Goal: Transaction & Acquisition: Download file/media

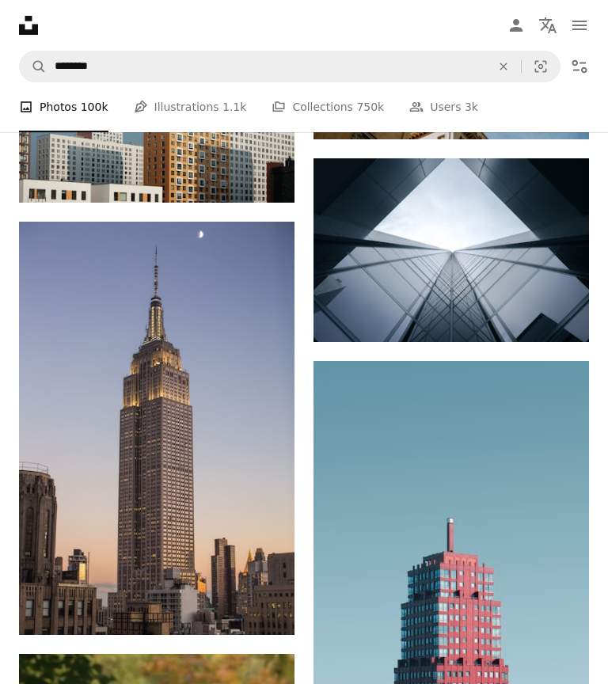
scroll to position [4695, 0]
click at [234, 544] on img at bounding box center [156, 428] width 275 height 413
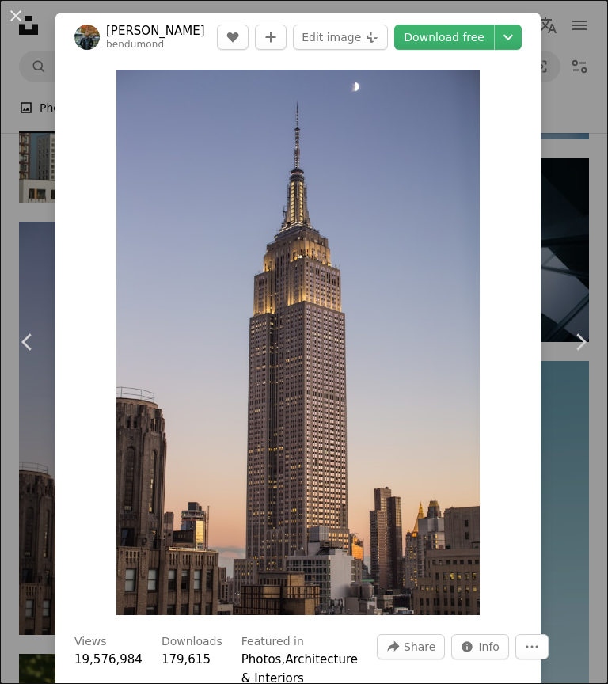
click at [476, 34] on link "Download free" at bounding box center [444, 37] width 100 height 25
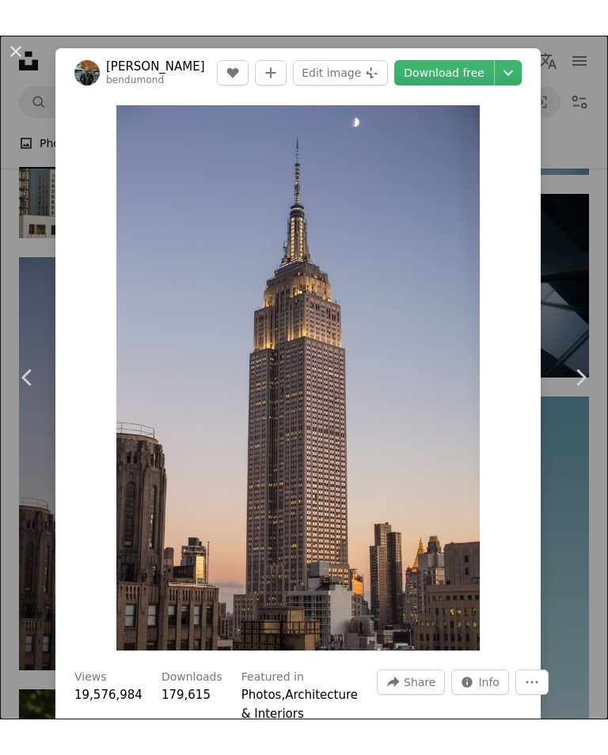
scroll to position [4719, 0]
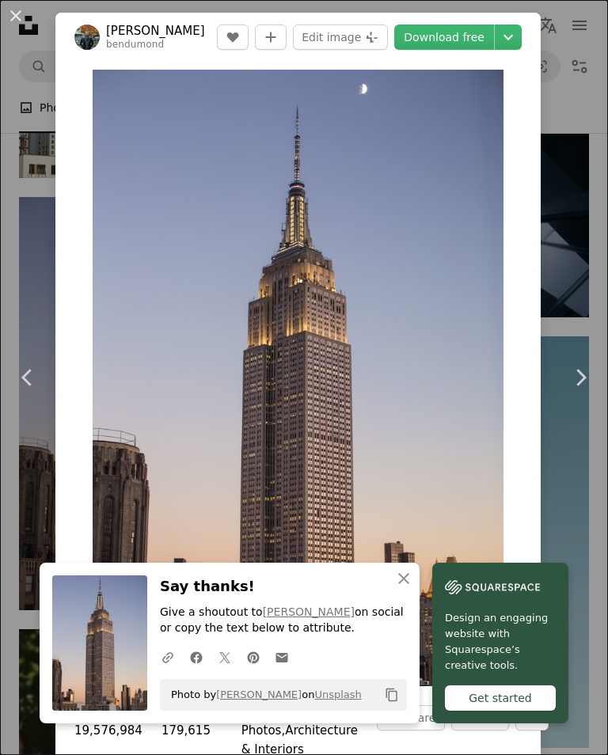
click at [90, 27] on img at bounding box center [86, 37] width 25 height 25
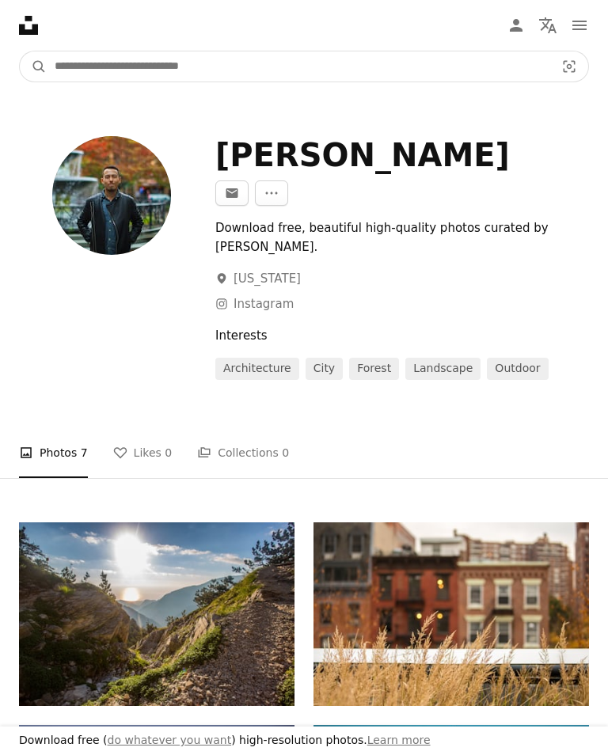
click at [210, 66] on input "Find visuals sitewide" at bounding box center [298, 66] width 503 height 30
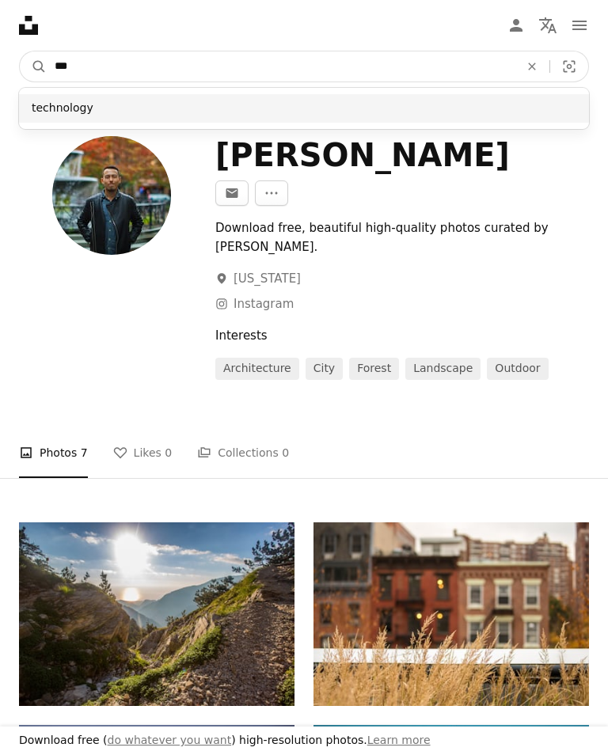
type input "***"
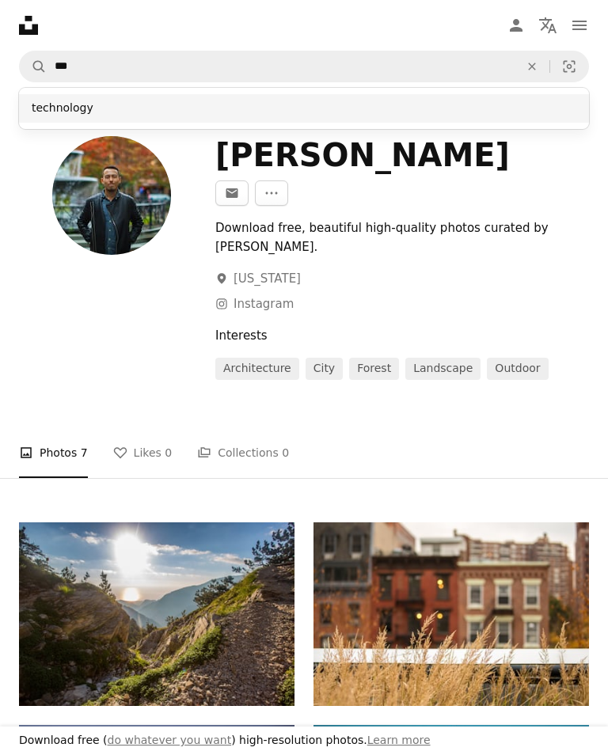
click at [207, 113] on div "technology" at bounding box center [304, 108] width 570 height 28
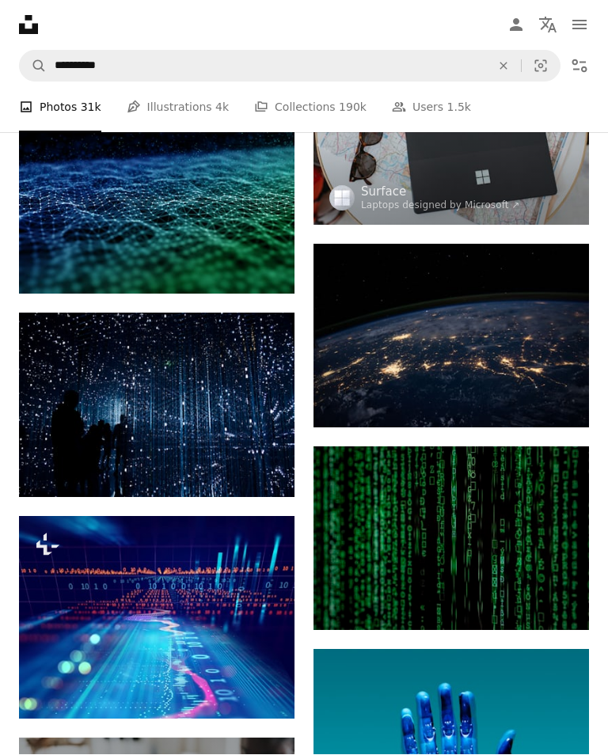
scroll to position [1047, 0]
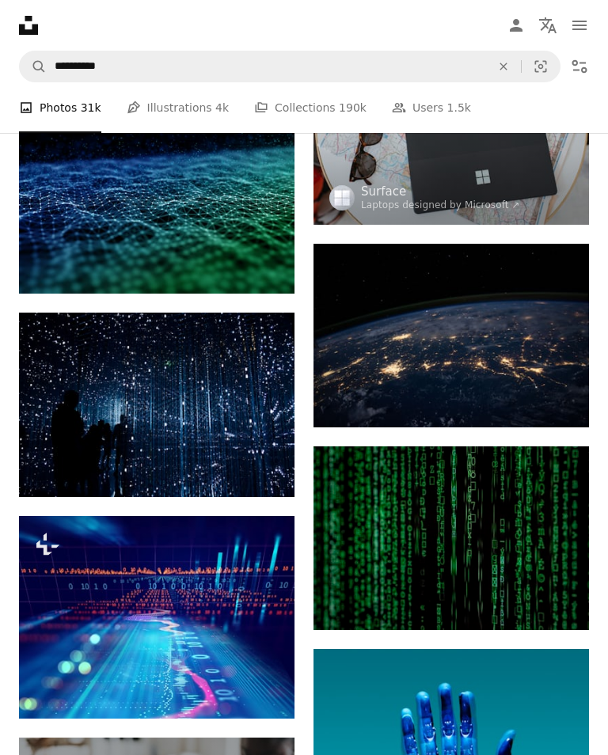
click at [509, 528] on img at bounding box center [450, 538] width 275 height 184
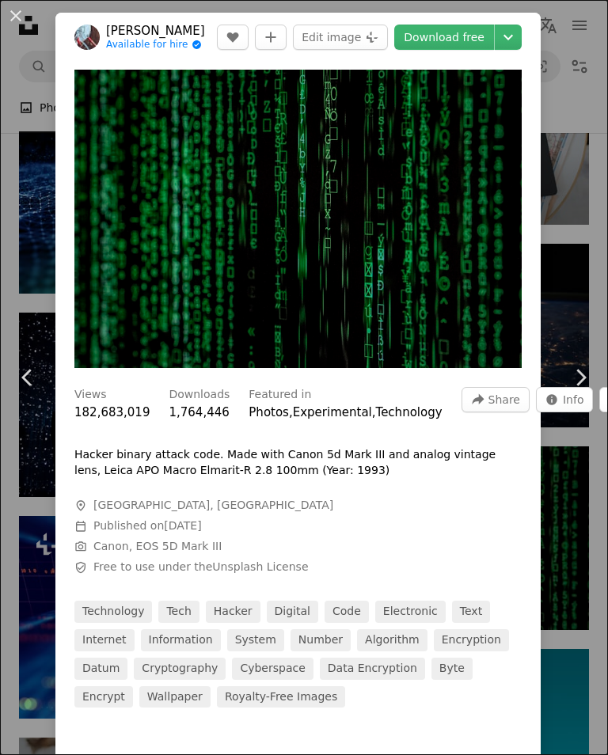
click at [463, 27] on link "Download free" at bounding box center [444, 37] width 100 height 25
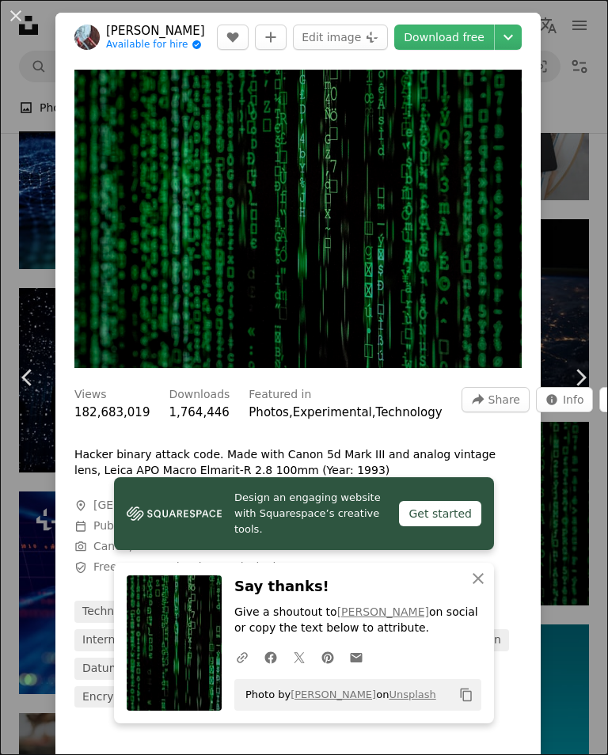
click at [6, 25] on button "An X shape" at bounding box center [15, 15] width 19 height 19
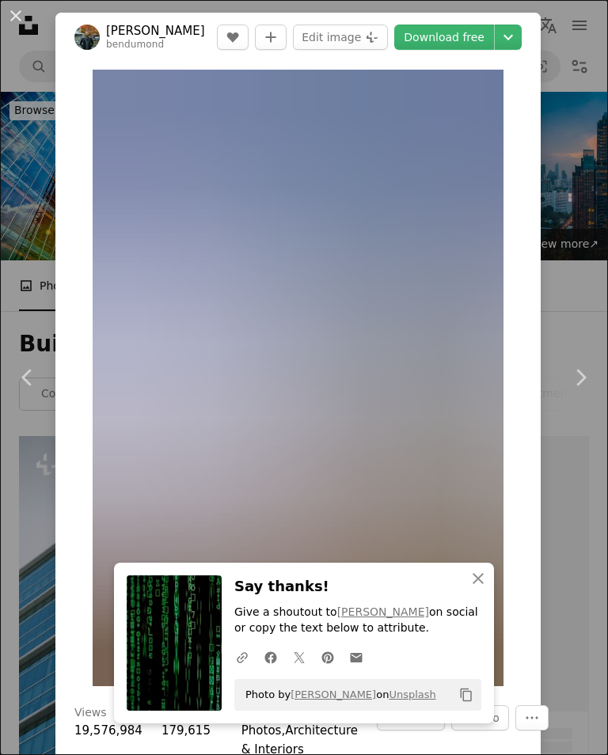
scroll to position [4719, 0]
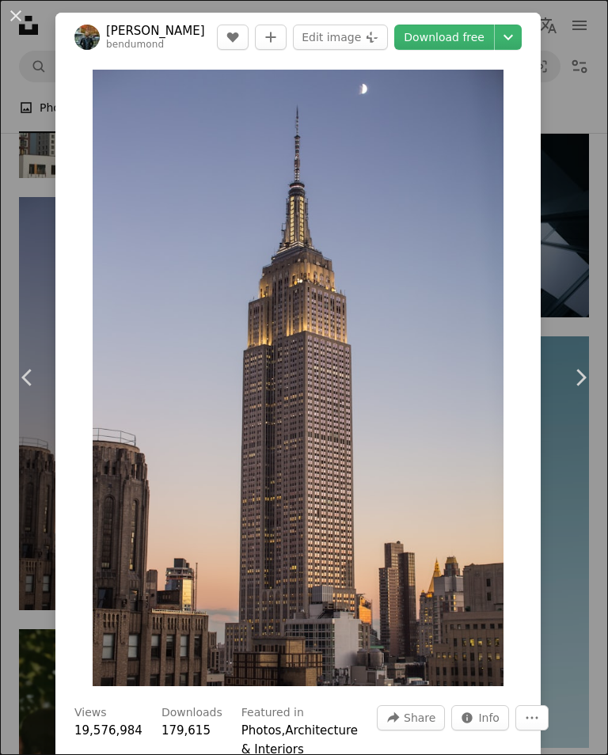
click at [25, 6] on button "An X shape" at bounding box center [15, 15] width 19 height 19
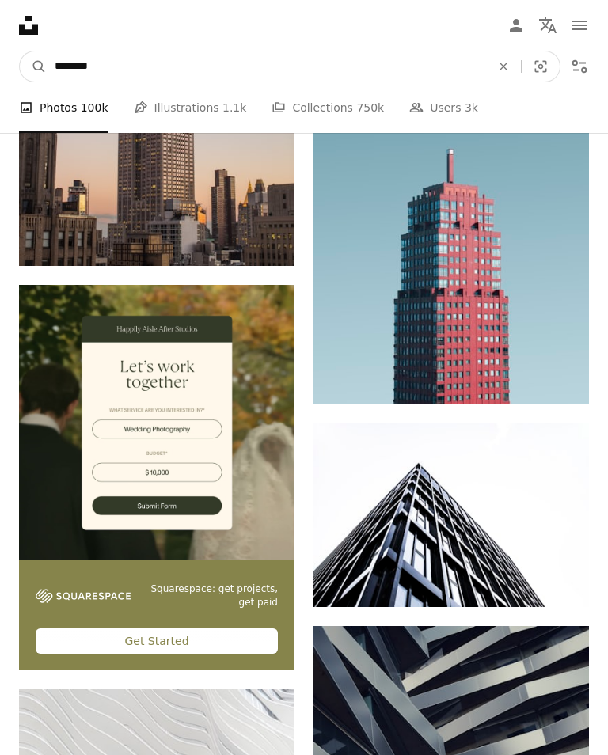
click at [283, 63] on input "********" at bounding box center [266, 66] width 439 height 30
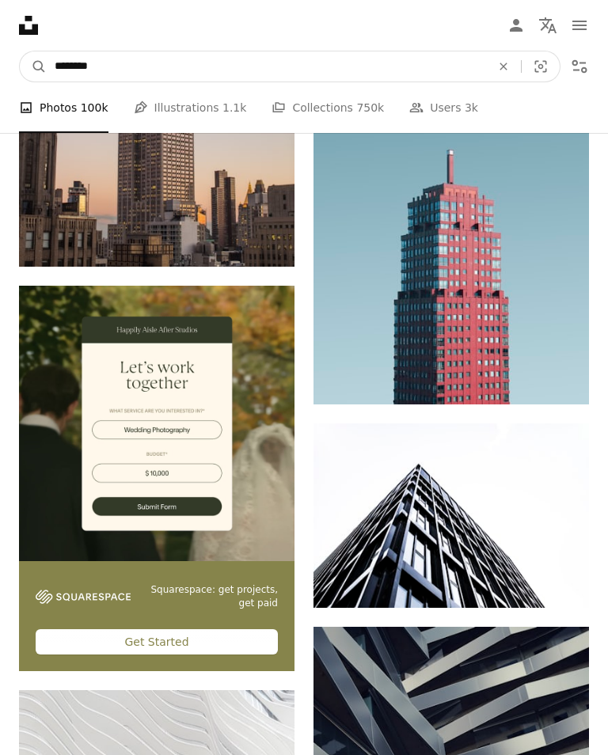
click at [33, 66] on button "A magnifying glass" at bounding box center [33, 66] width 27 height 30
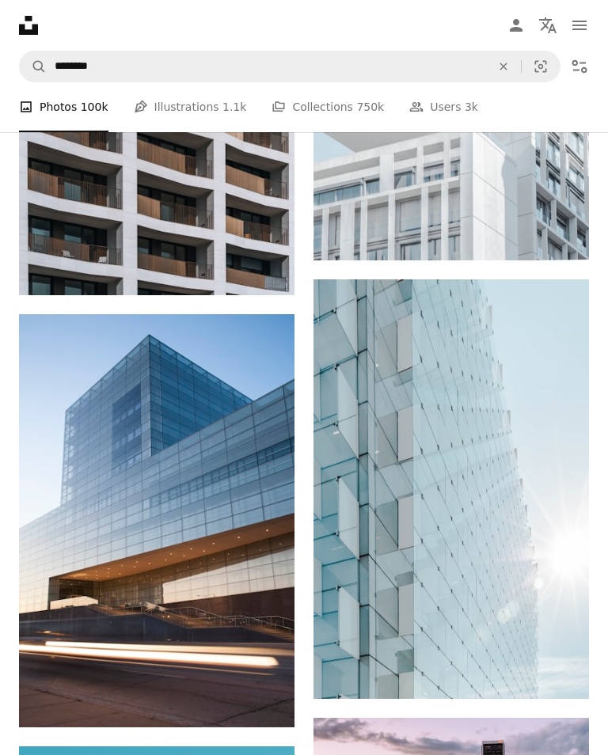
scroll to position [3223, 0]
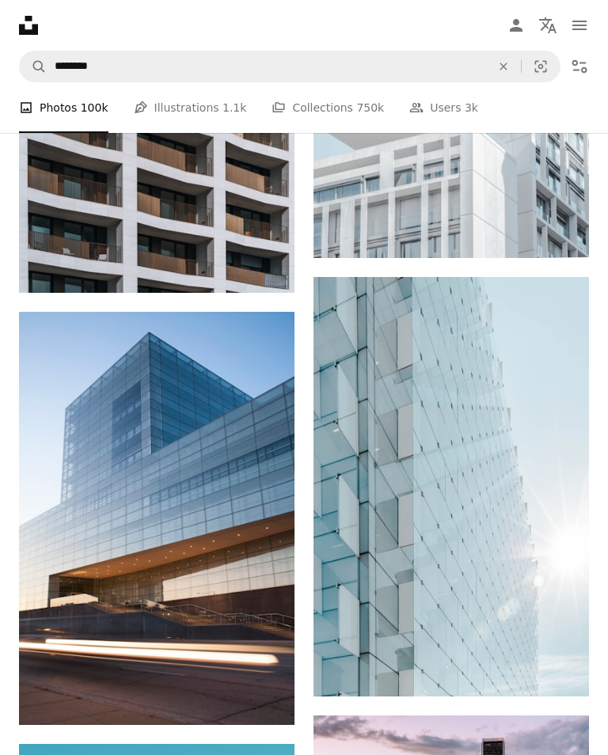
click at [548, 445] on img at bounding box center [450, 487] width 275 height 420
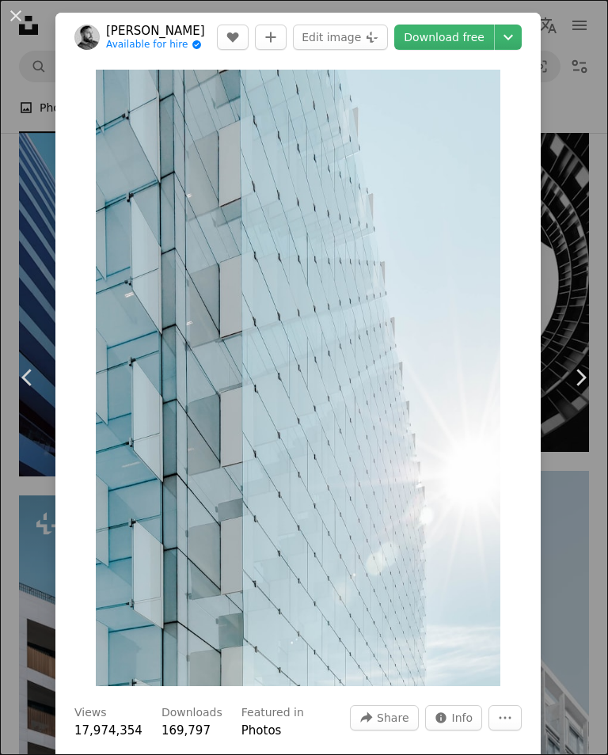
click at [7, 14] on button "An X shape" at bounding box center [15, 15] width 19 height 19
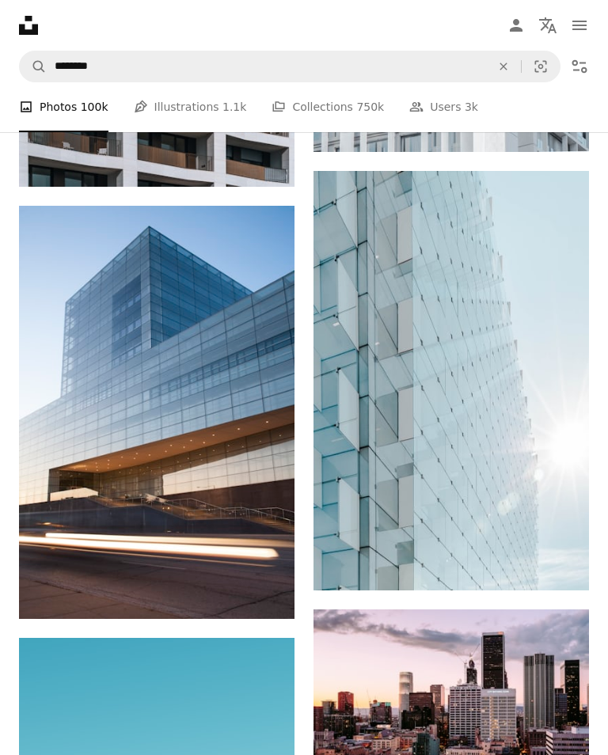
scroll to position [3329, 0]
click at [255, 488] on img at bounding box center [156, 412] width 275 height 413
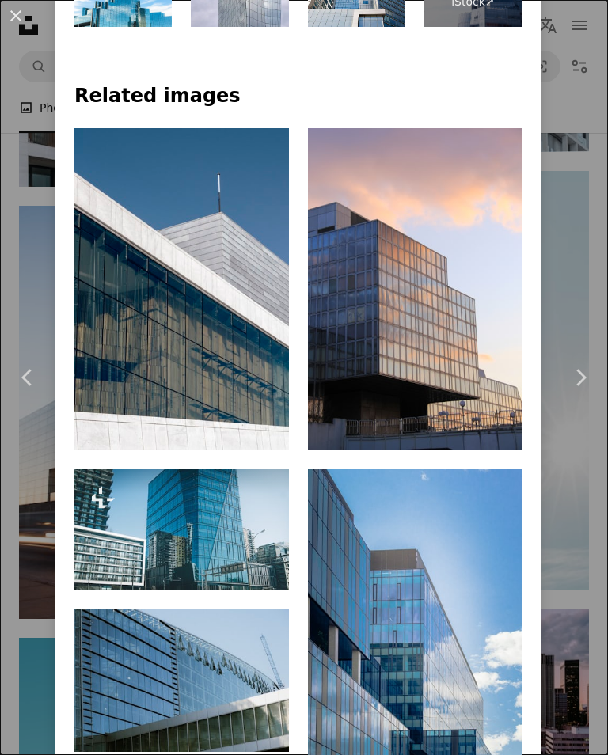
scroll to position [3755, 0]
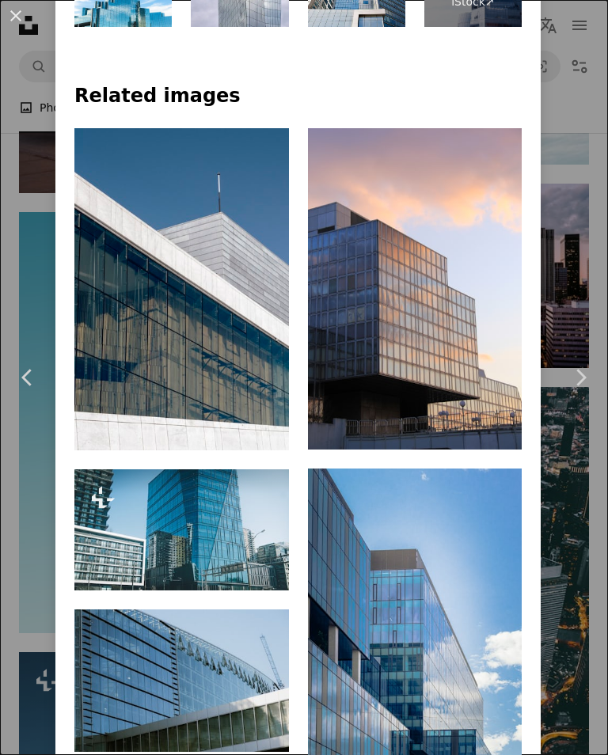
click at [442, 298] on img at bounding box center [415, 288] width 214 height 321
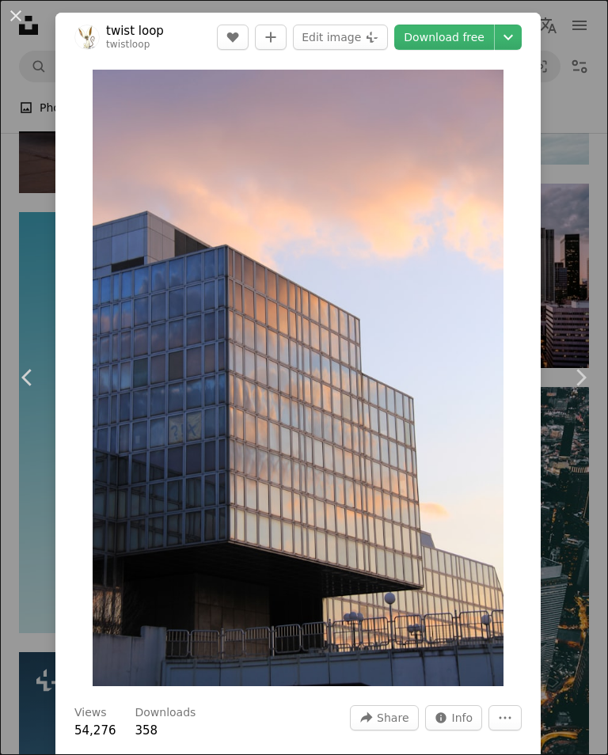
click at [459, 40] on link "Download free" at bounding box center [444, 37] width 100 height 25
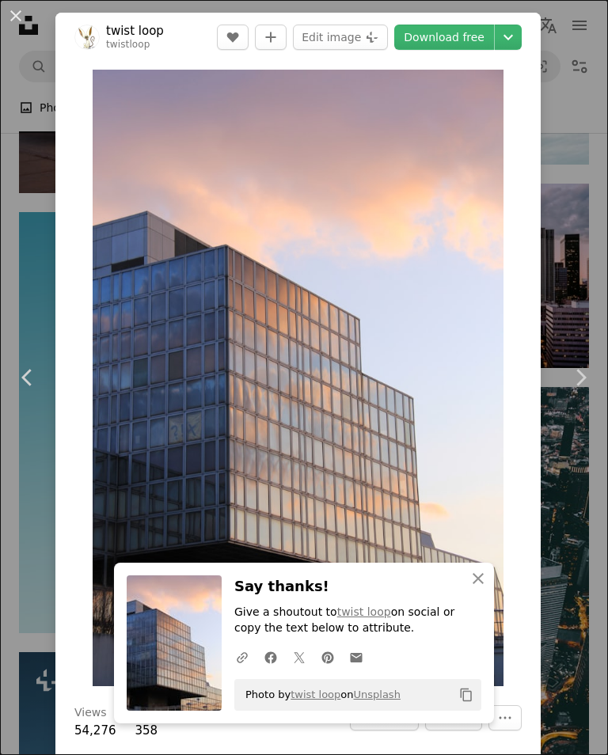
click at [454, 40] on link "Download free" at bounding box center [444, 37] width 100 height 25
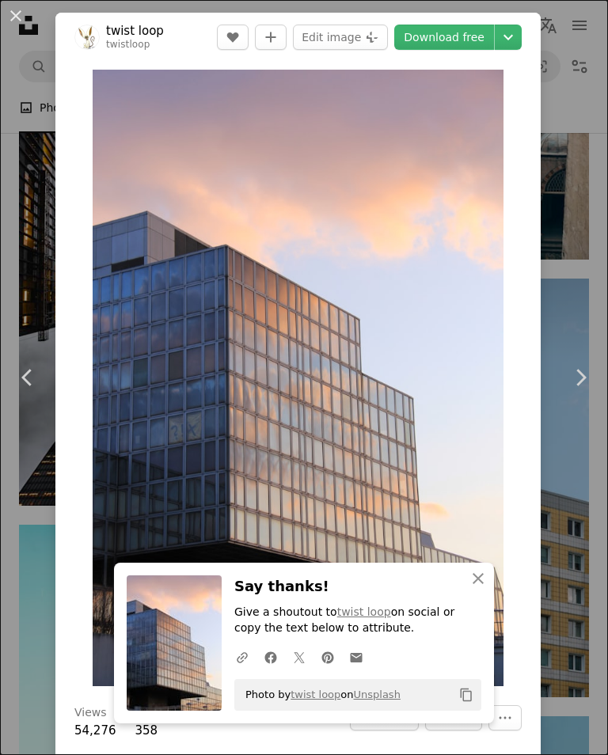
click at [16, 25] on button "An X shape" at bounding box center [15, 15] width 19 height 19
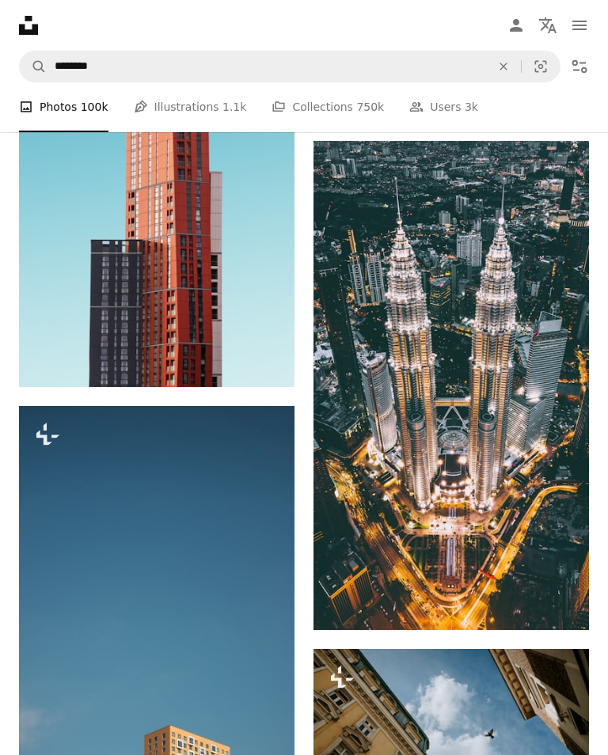
scroll to position [3965, 0]
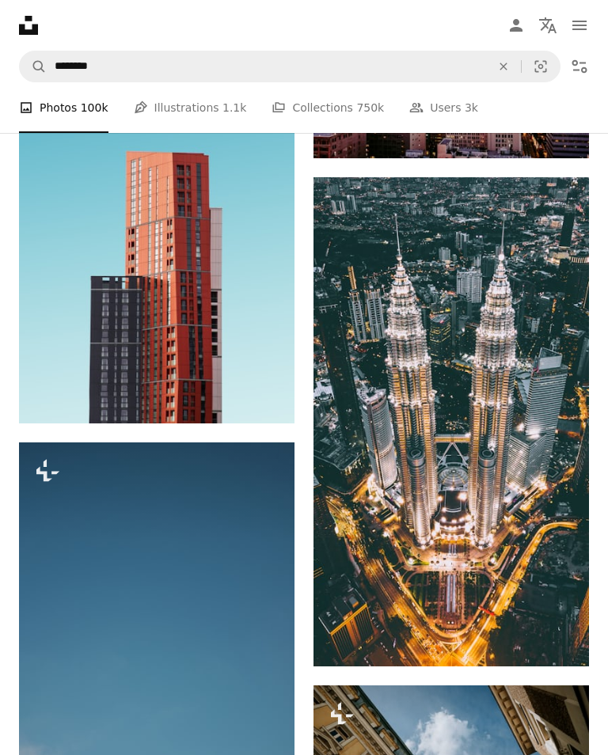
click at [505, 65] on icon "Find visuals sitewide" at bounding box center [502, 66] width 7 height 7
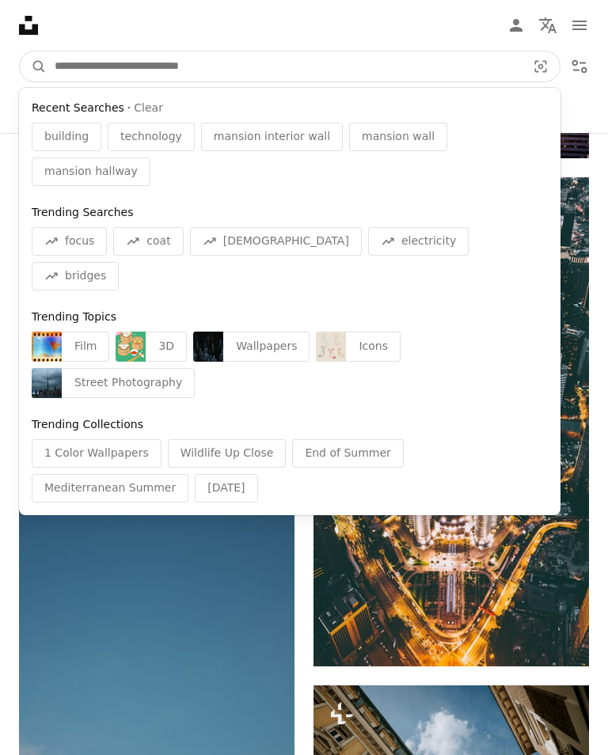
type input "*"
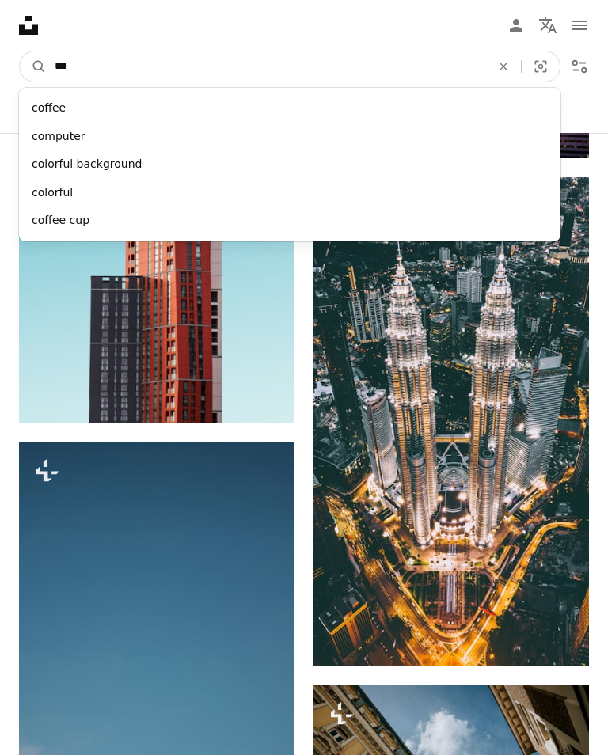
type input "****"
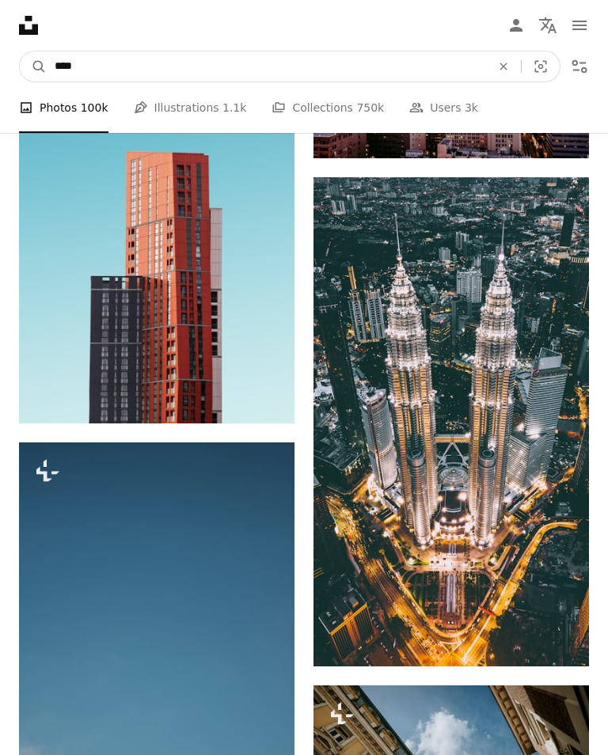
click at [33, 66] on button "A magnifying glass" at bounding box center [33, 66] width 27 height 30
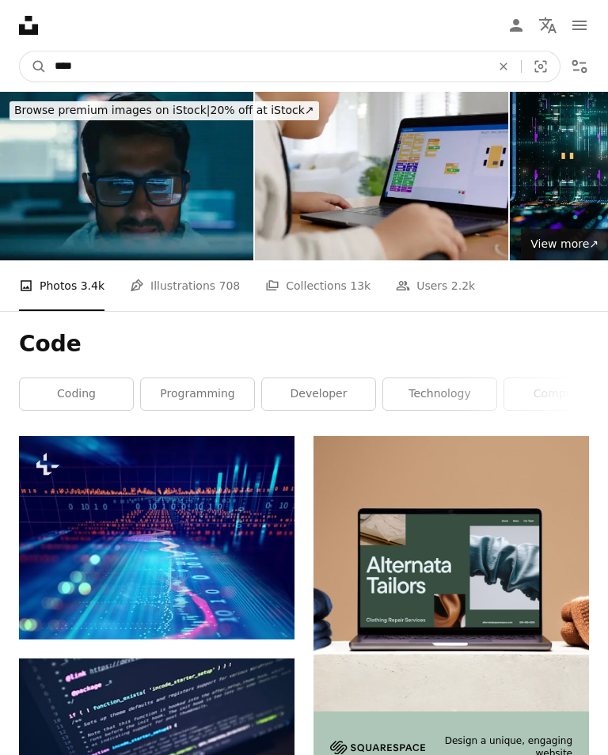
click at [89, 69] on input "****" at bounding box center [266, 66] width 439 height 30
type input "*"
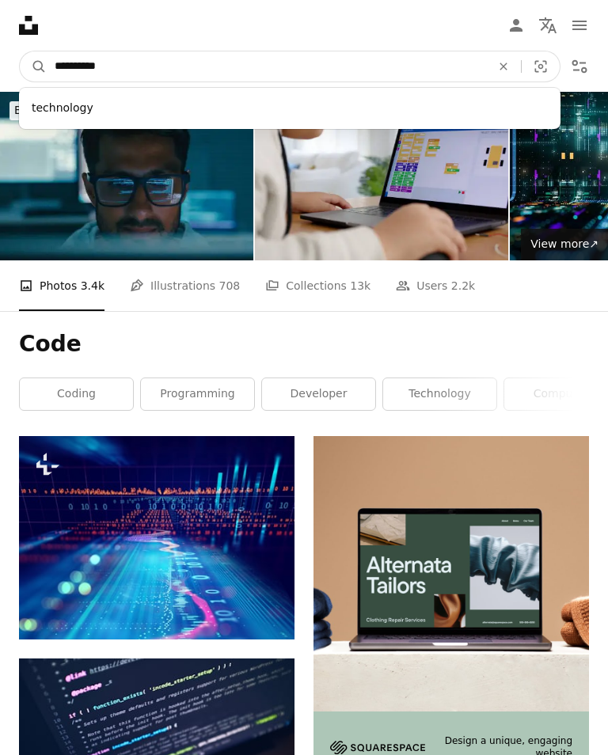
type input "**********"
click at [33, 66] on button "A magnifying glass" at bounding box center [33, 66] width 27 height 30
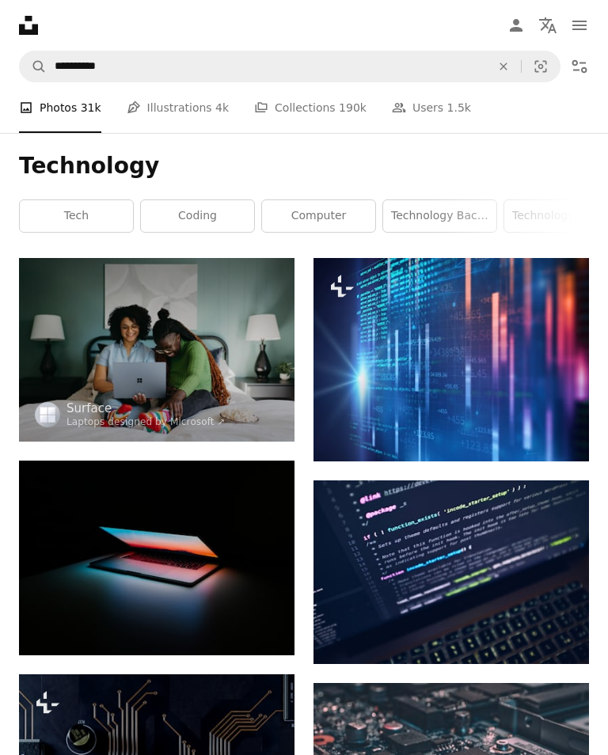
click at [491, 67] on icon "An X shape" at bounding box center [503, 66] width 35 height 13
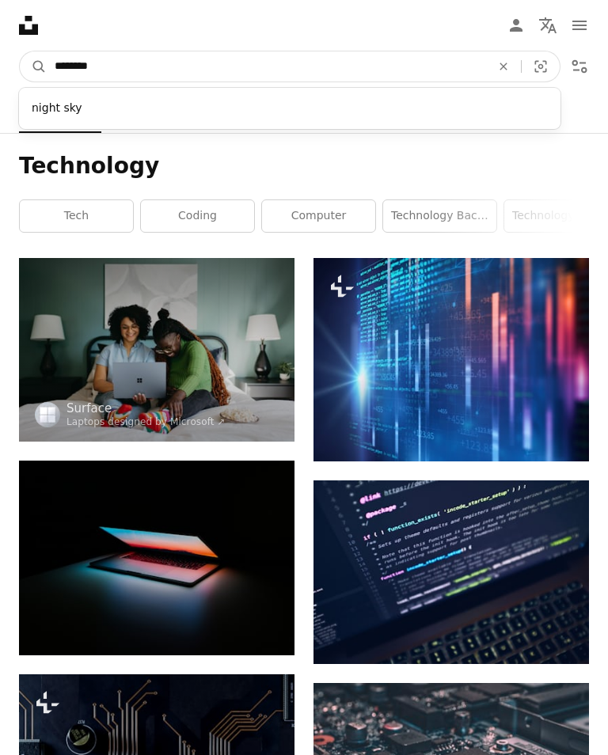
type input "*********"
click at [33, 66] on button "A magnifying glass" at bounding box center [33, 66] width 27 height 30
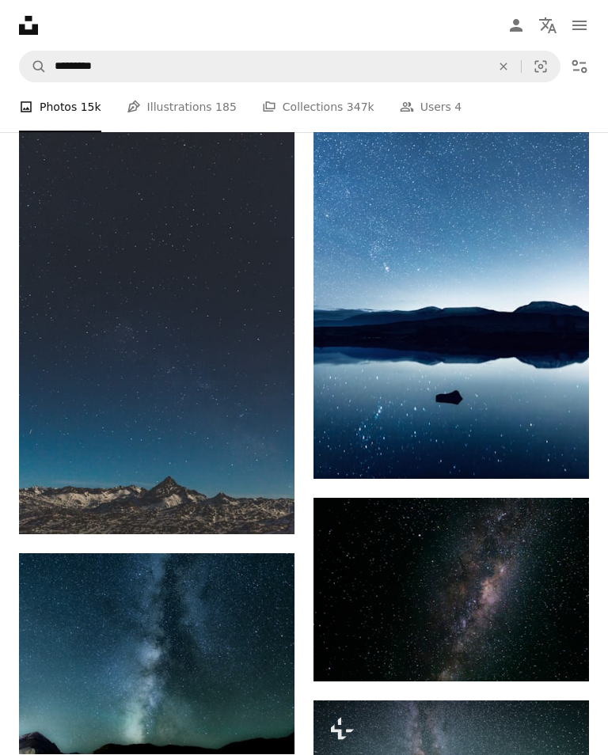
scroll to position [1091, 0]
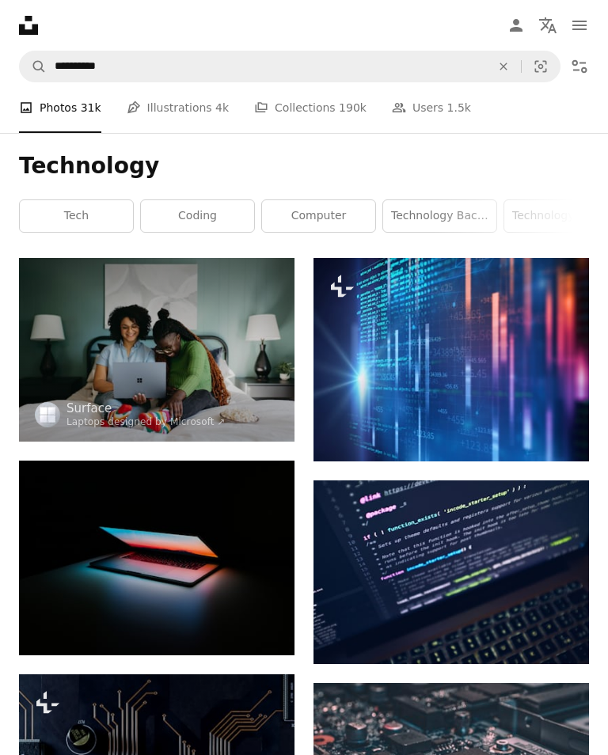
click at [503, 61] on icon "An X shape" at bounding box center [503, 66] width 35 height 13
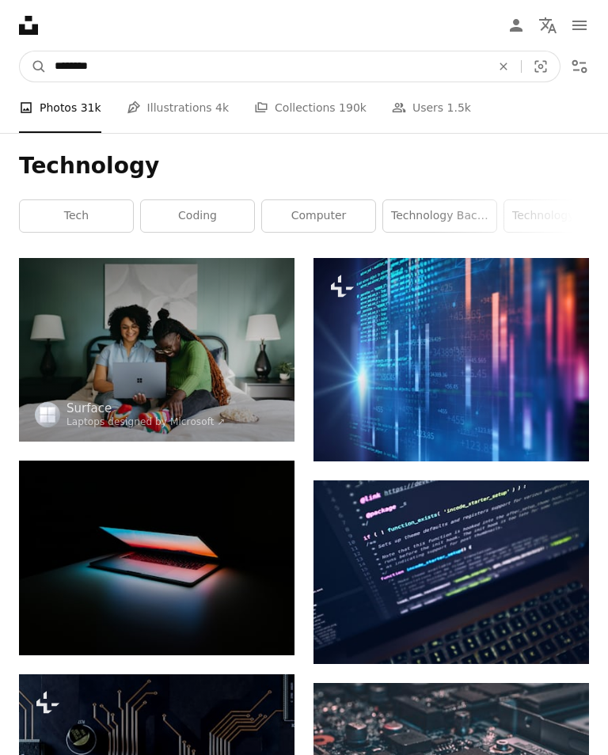
type input "********"
click at [33, 66] on button "A magnifying glass" at bounding box center [33, 66] width 27 height 30
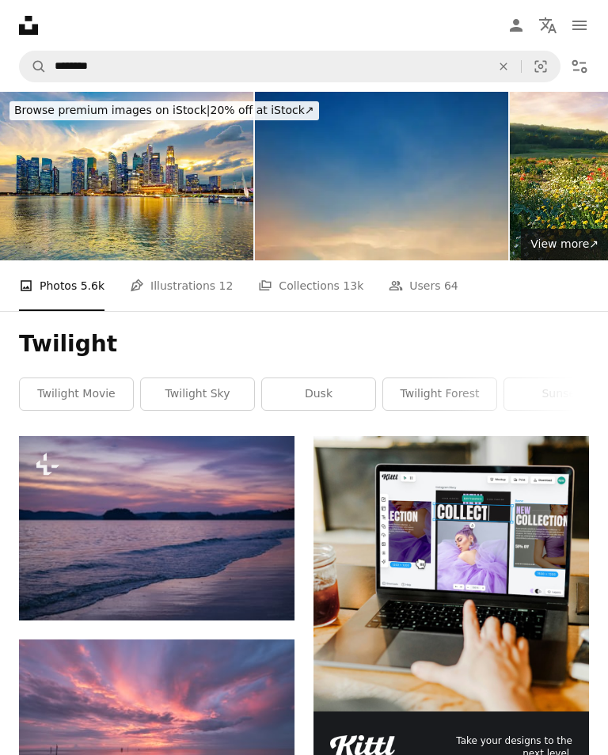
click at [497, 69] on icon "An X shape" at bounding box center [503, 66] width 35 height 13
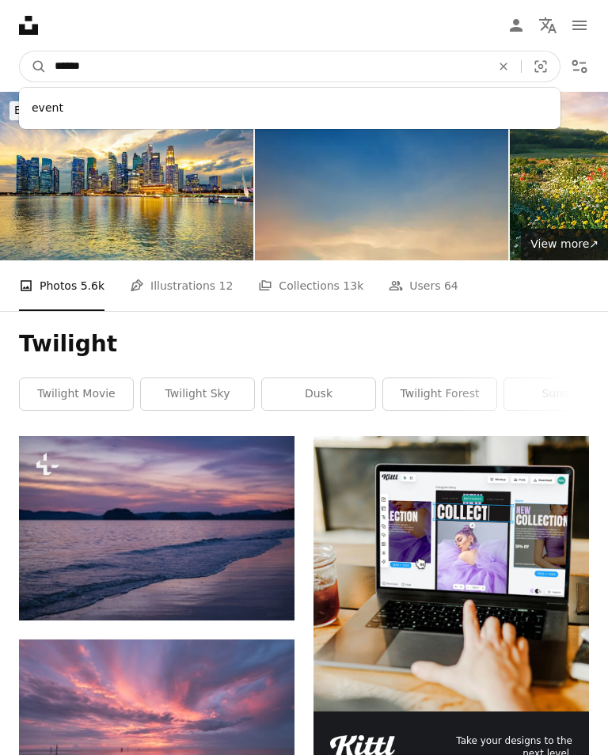
type input "*******"
click at [33, 66] on button "A magnifying glass" at bounding box center [33, 66] width 27 height 30
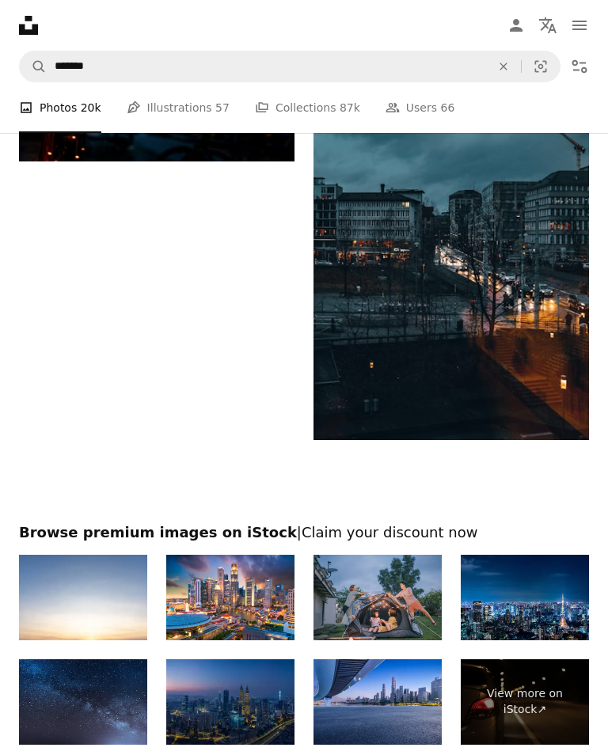
scroll to position [3553, 0]
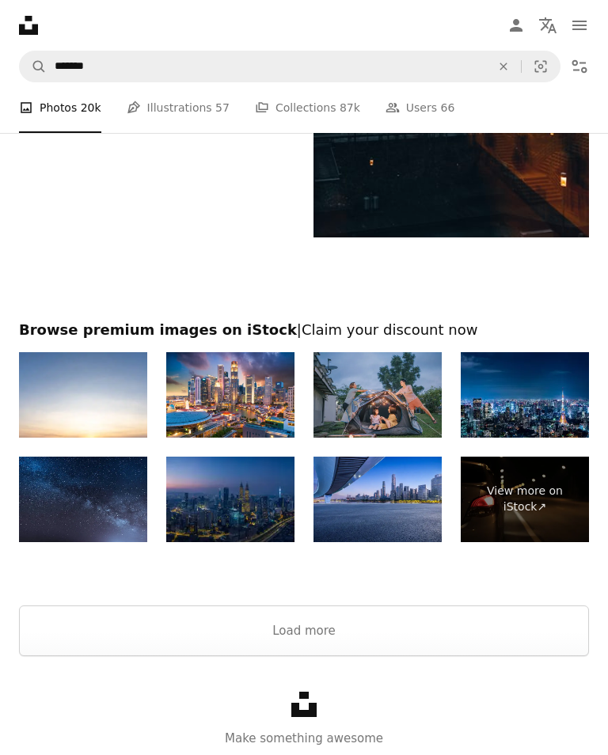
click at [461, 638] on button "Load more" at bounding box center [304, 630] width 570 height 51
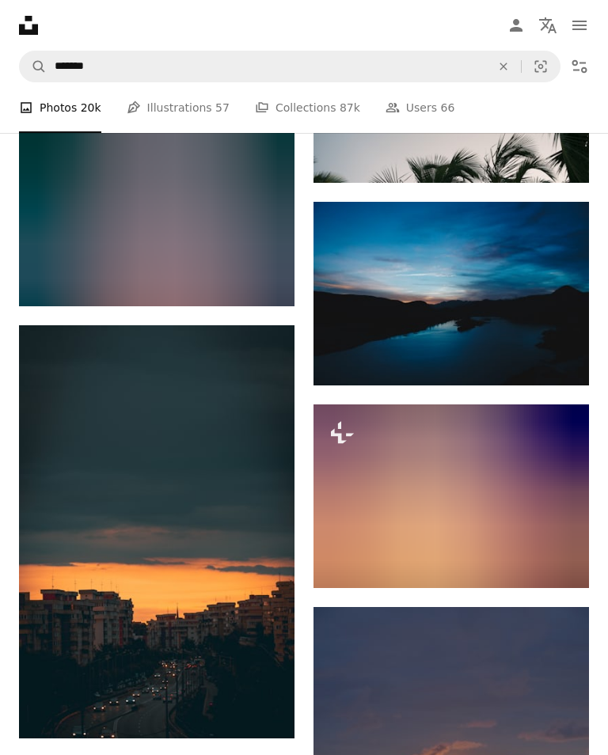
scroll to position [5937, 0]
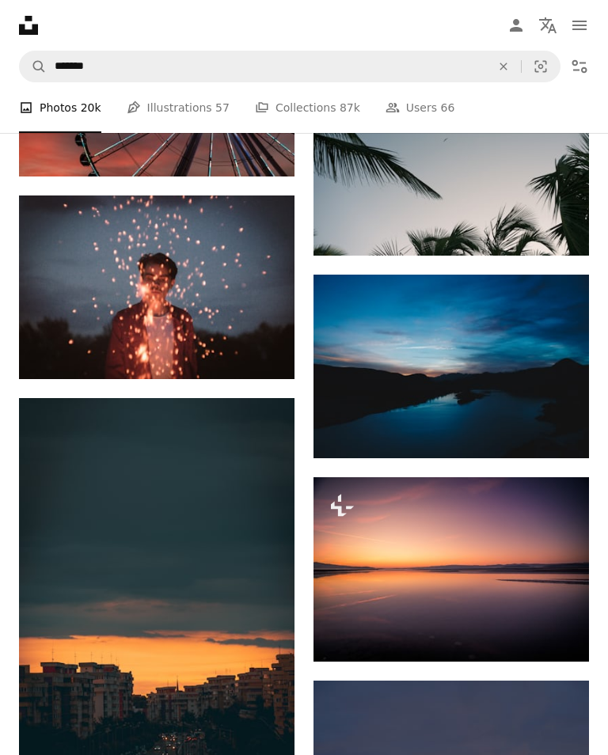
click at [279, 579] on img at bounding box center [156, 604] width 275 height 413
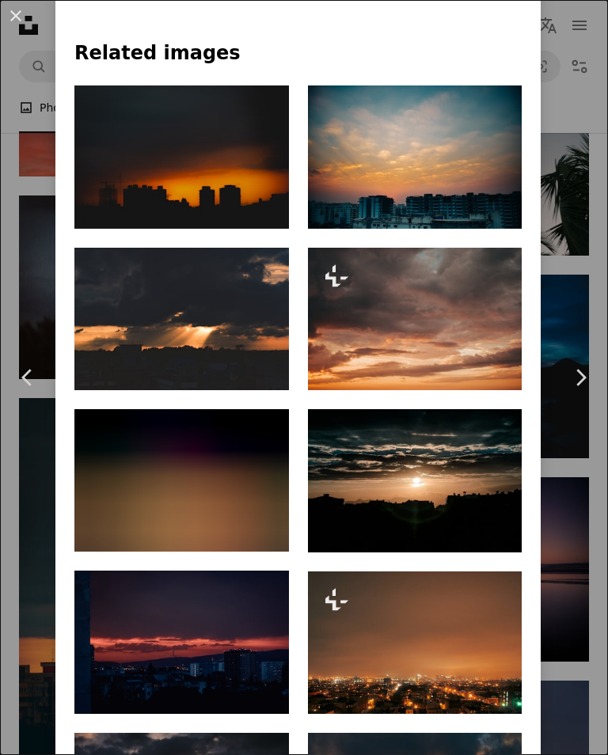
scroll to position [1189, 0]
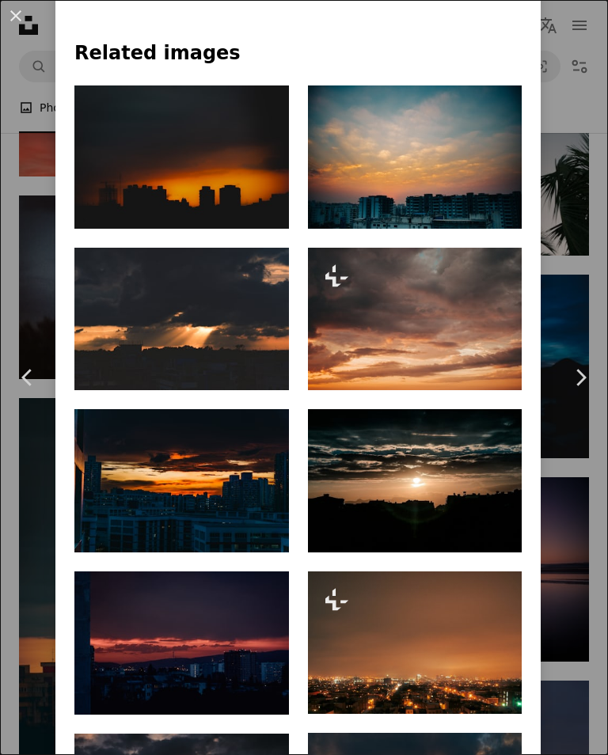
click at [25, 18] on button "An X shape" at bounding box center [15, 15] width 19 height 19
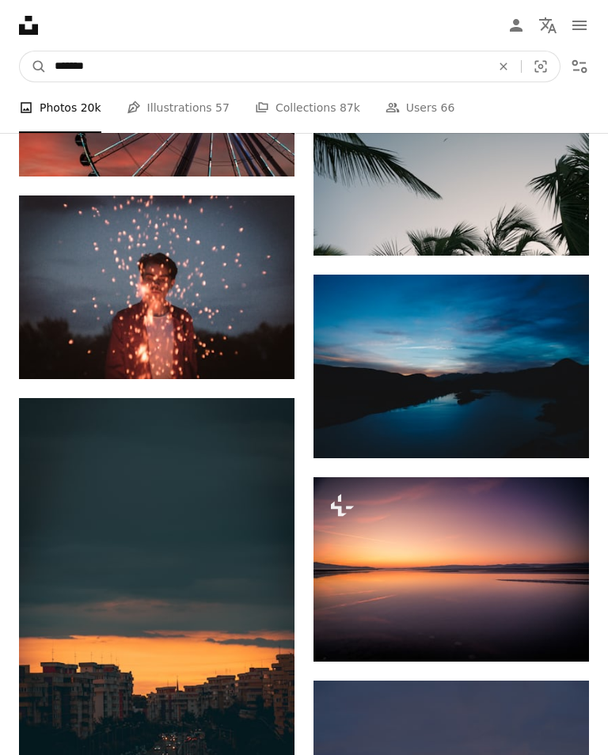
click at [307, 75] on input "*******" at bounding box center [266, 66] width 439 height 30
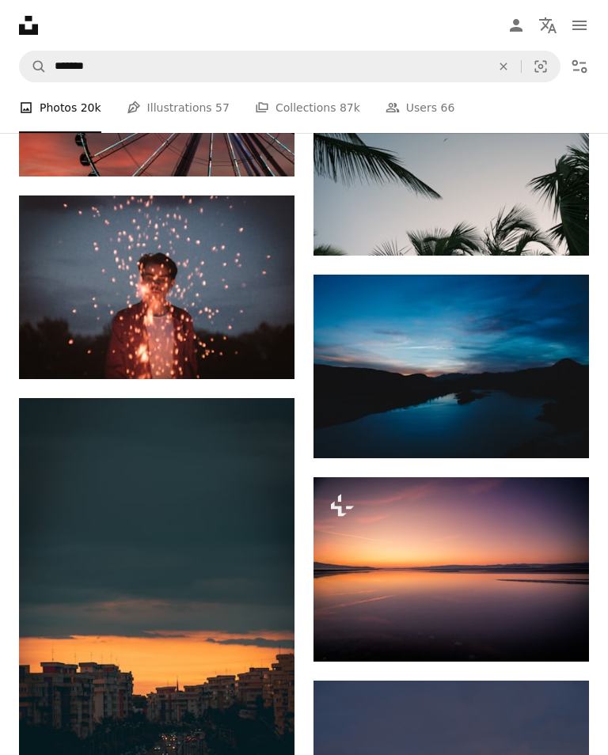
click at [507, 70] on icon "An X shape" at bounding box center [503, 66] width 35 height 13
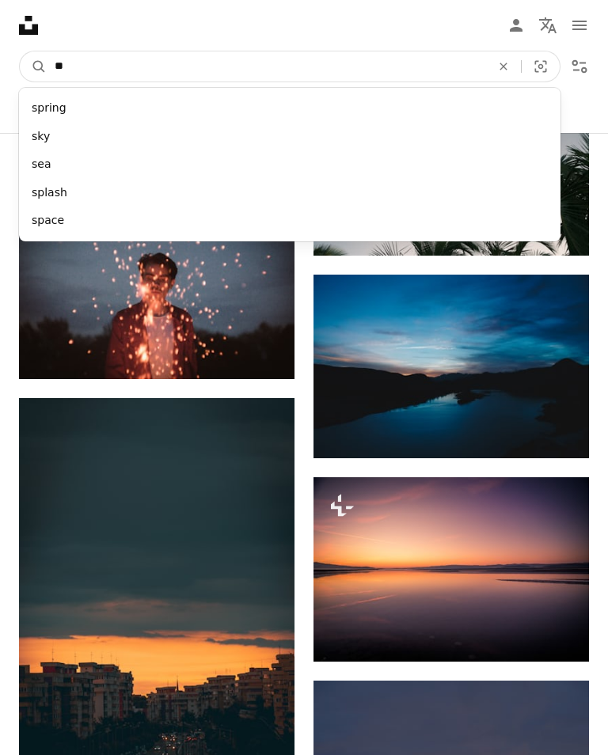
type input "***"
click at [33, 66] on button "A magnifying glass" at bounding box center [33, 66] width 27 height 30
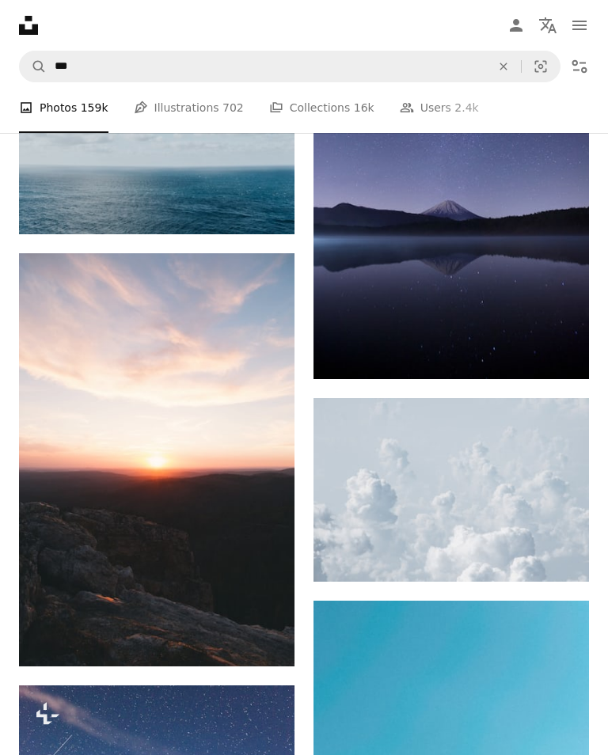
scroll to position [8000, 0]
click at [249, 564] on img at bounding box center [156, 459] width 275 height 413
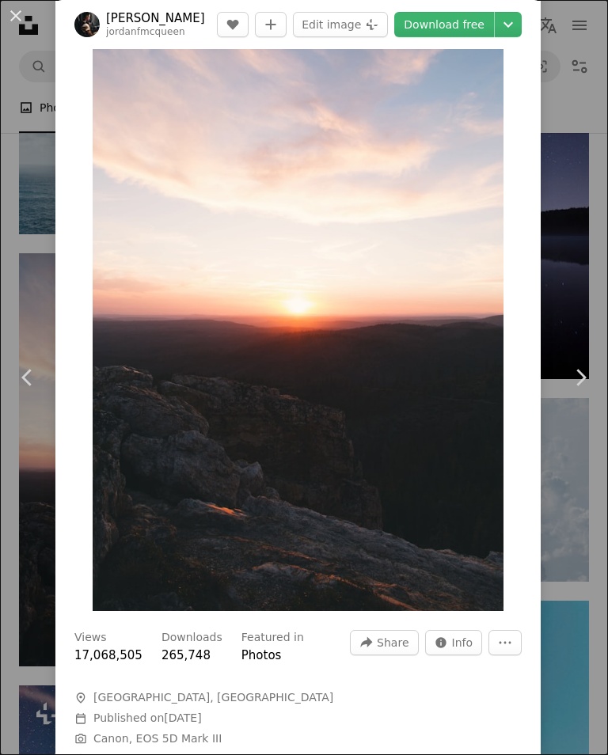
scroll to position [68, 0]
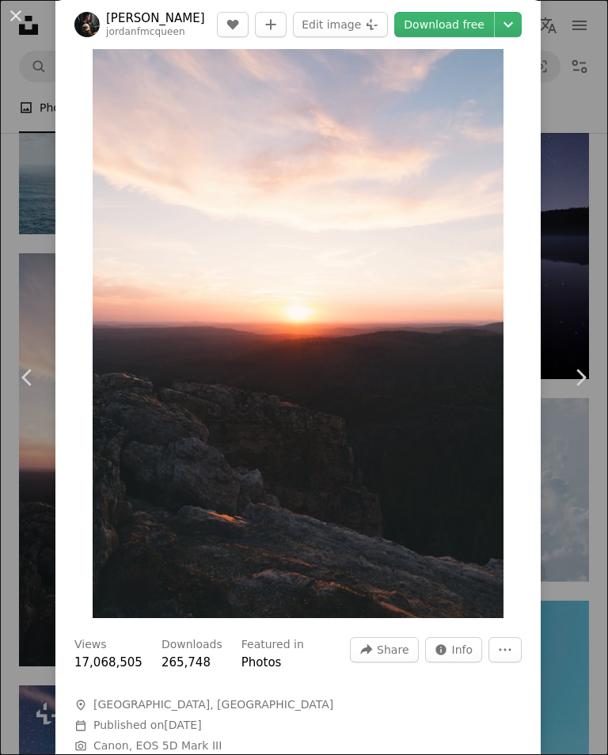
click at [21, 17] on button "An X shape" at bounding box center [15, 15] width 19 height 19
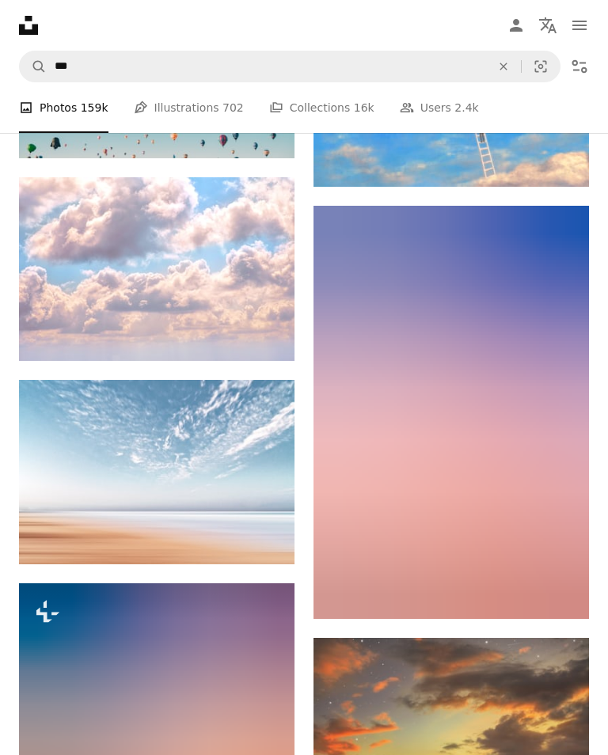
scroll to position [12970, 0]
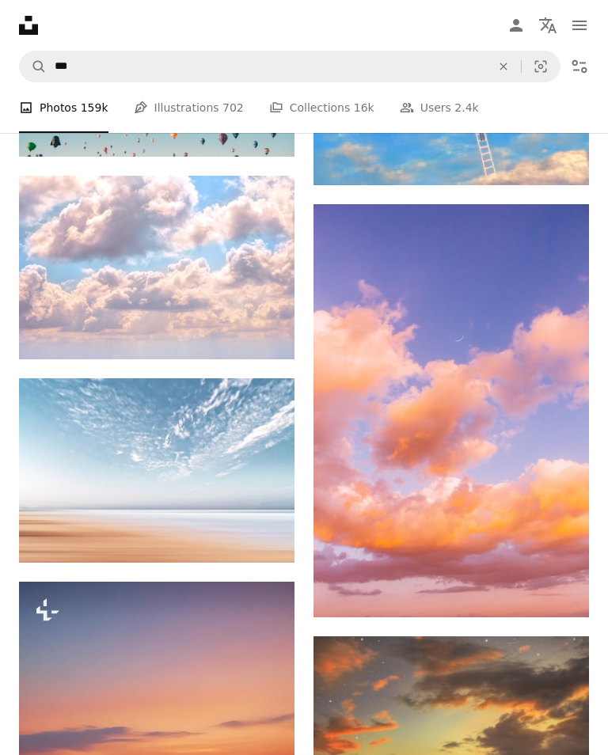
click at [515, 481] on img at bounding box center [450, 410] width 275 height 413
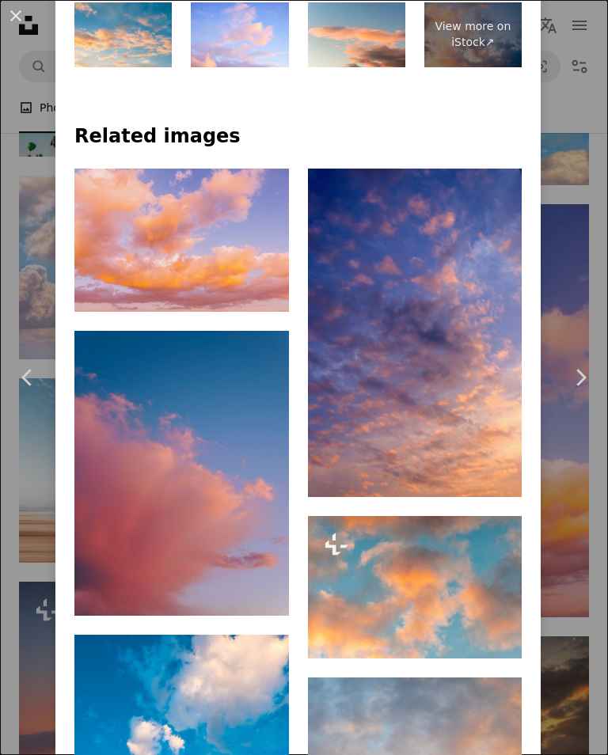
scroll to position [934, 0]
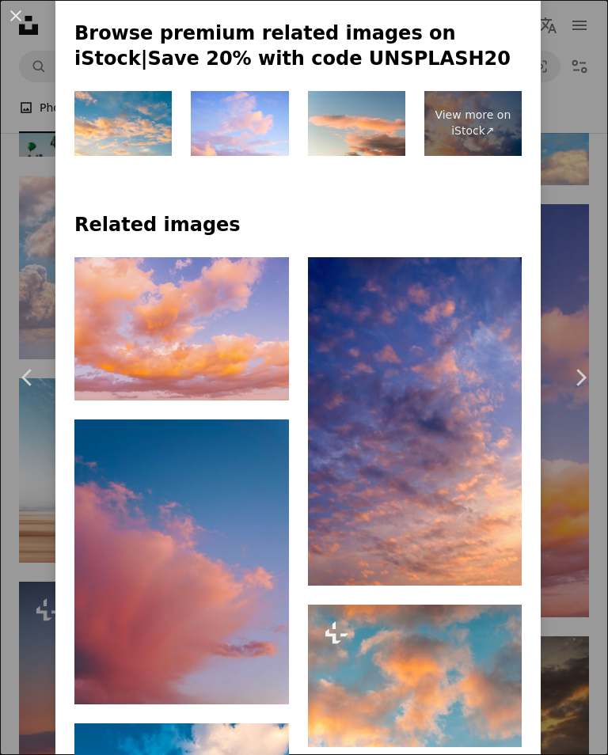
click at [496, 566] on icon "Arrow pointing down" at bounding box center [490, 556] width 13 height 19
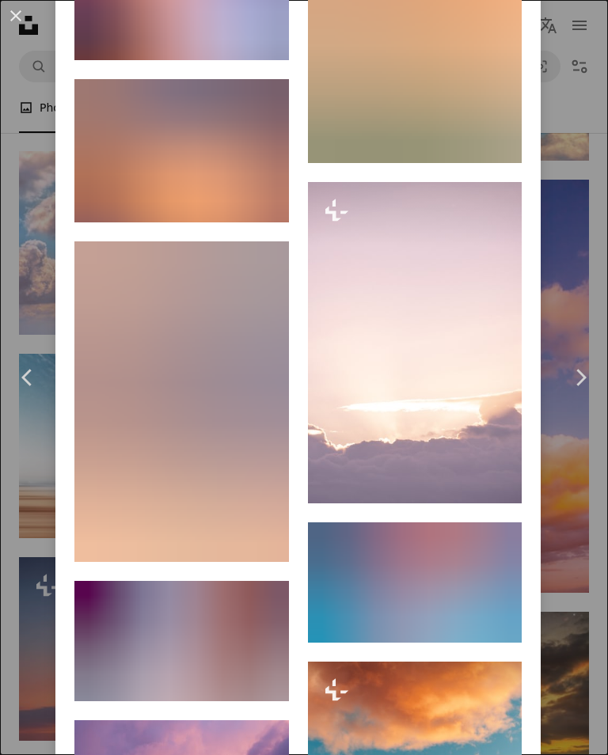
scroll to position [2430, 0]
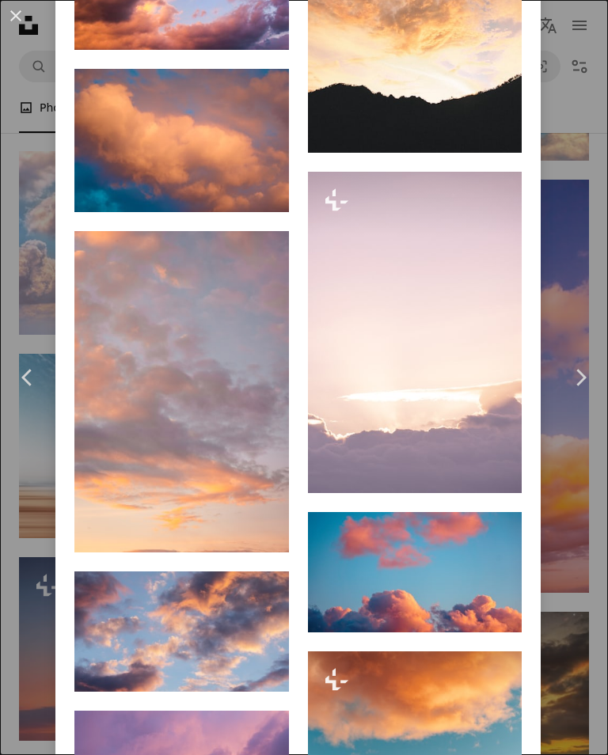
click at [264, 533] on icon "Arrow pointing down" at bounding box center [257, 523] width 13 height 19
